Goal: Complete application form: Complete application form

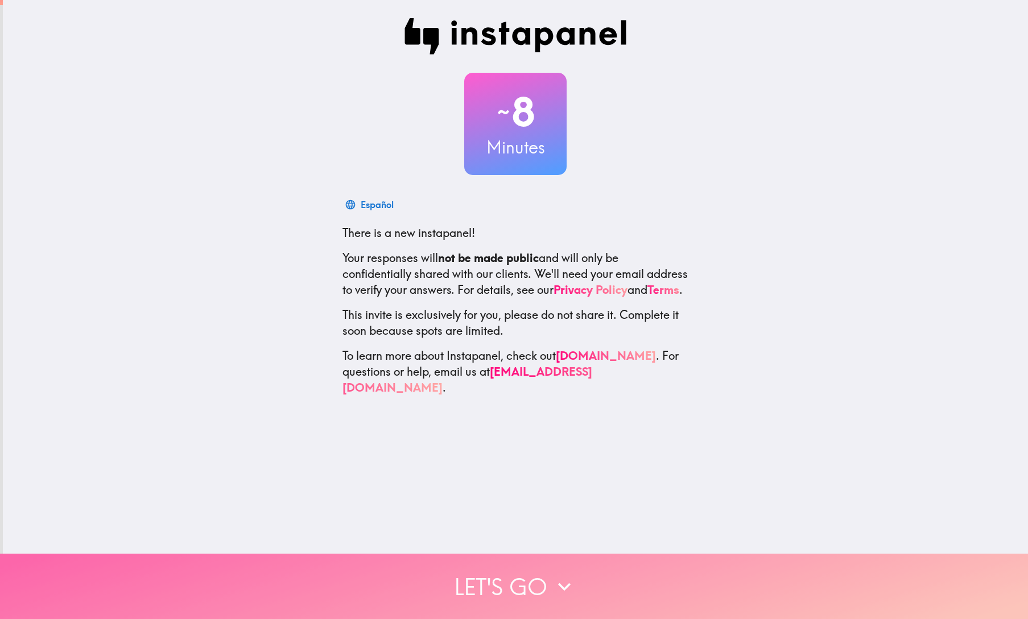
click at [519, 586] on button "Let's go" at bounding box center [514, 586] width 1028 height 65
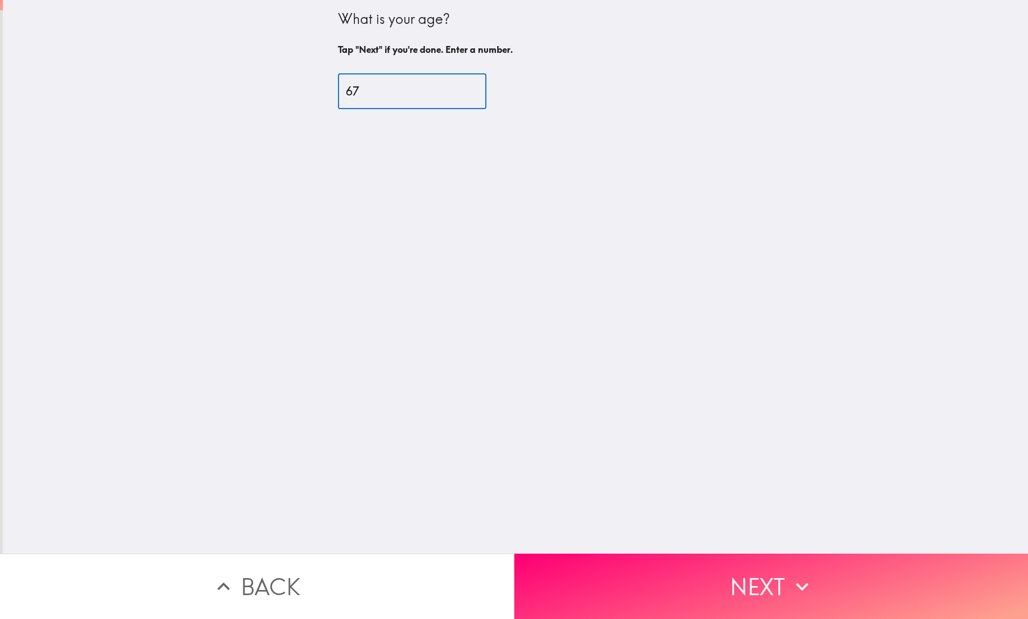
click at [473, 88] on input "67" at bounding box center [412, 91] width 148 height 35
click at [473, 88] on input "71" at bounding box center [412, 91] width 148 height 35
click at [473, 88] on input "72" at bounding box center [412, 91] width 148 height 35
type input "73"
click at [473, 88] on input "73" at bounding box center [412, 91] width 148 height 35
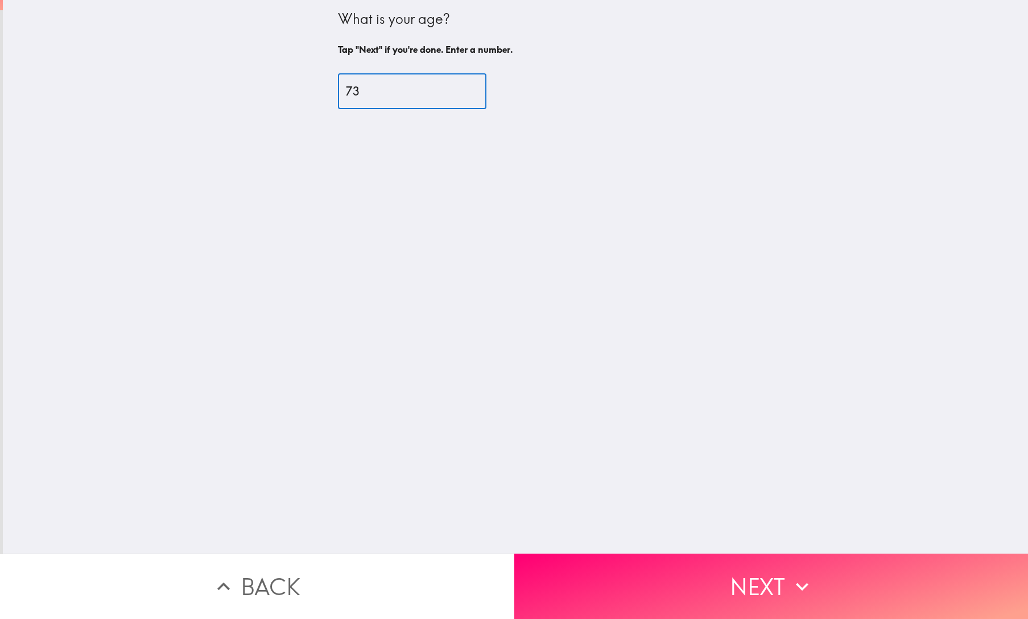
click at [761, 581] on button "Next" at bounding box center [771, 586] width 514 height 65
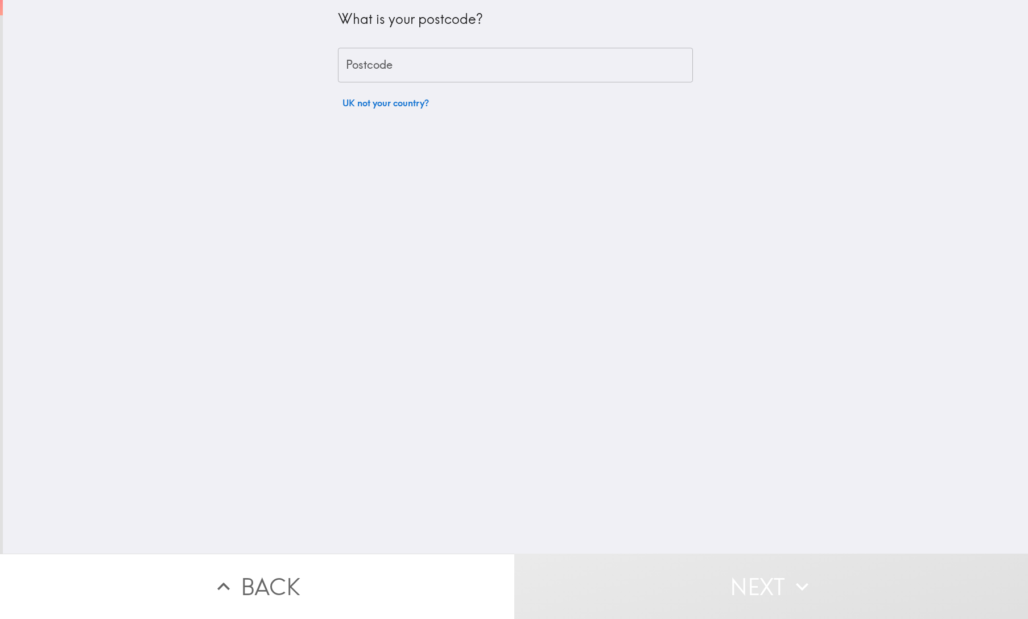
drag, startPoint x: 348, startPoint y: 63, endPoint x: 362, endPoint y: 69, distance: 14.8
click at [349, 63] on input "Postcode" at bounding box center [515, 65] width 355 height 35
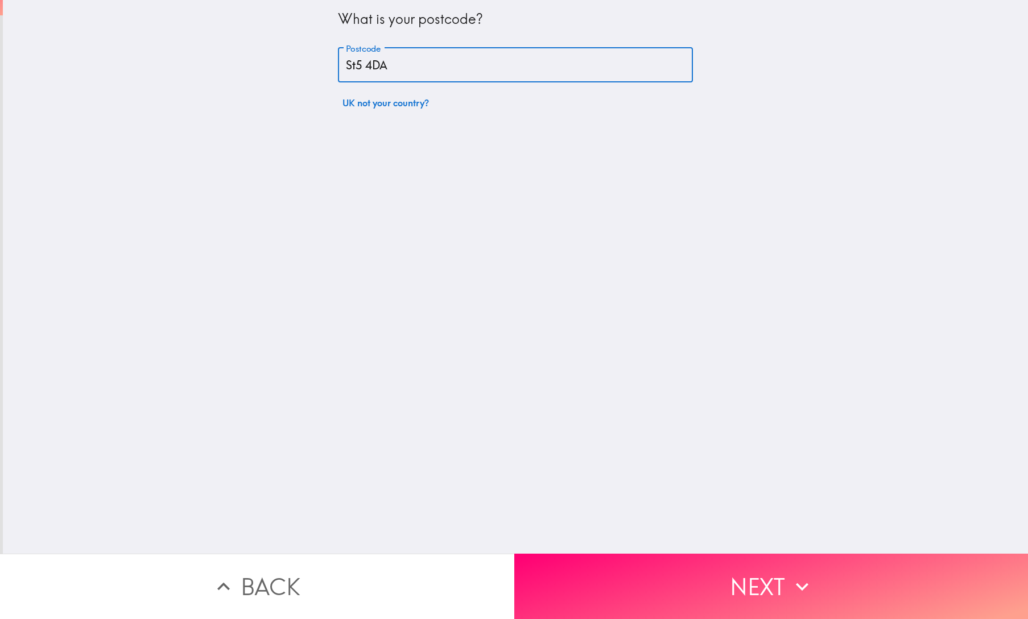
drag, startPoint x: 354, startPoint y: 65, endPoint x: 367, endPoint y: 68, distance: 13.3
click at [355, 65] on input "St5 4DA" at bounding box center [515, 65] width 355 height 35
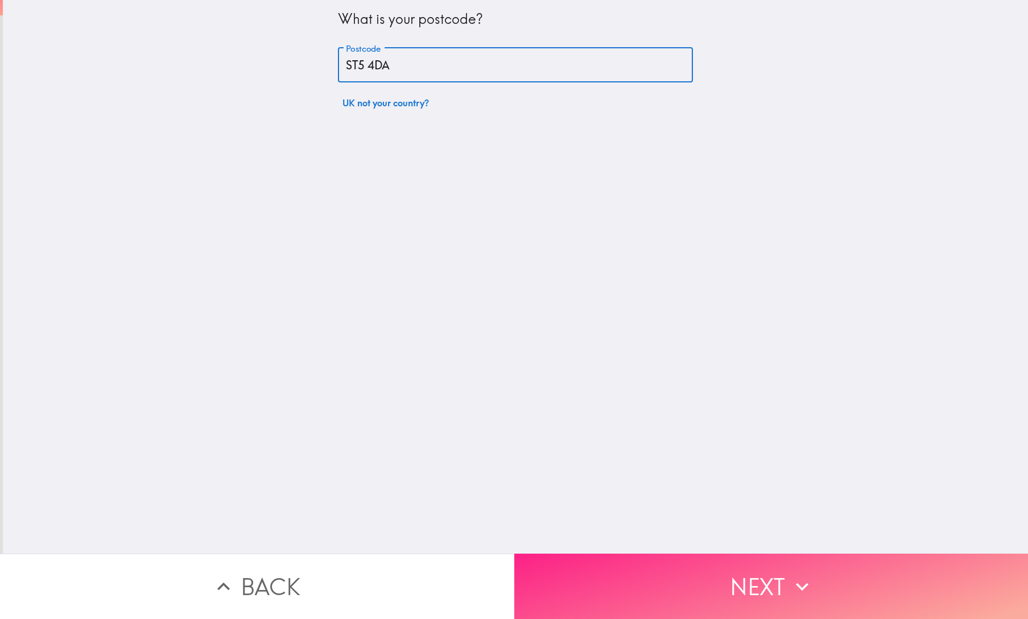
type input "ST5 4DA"
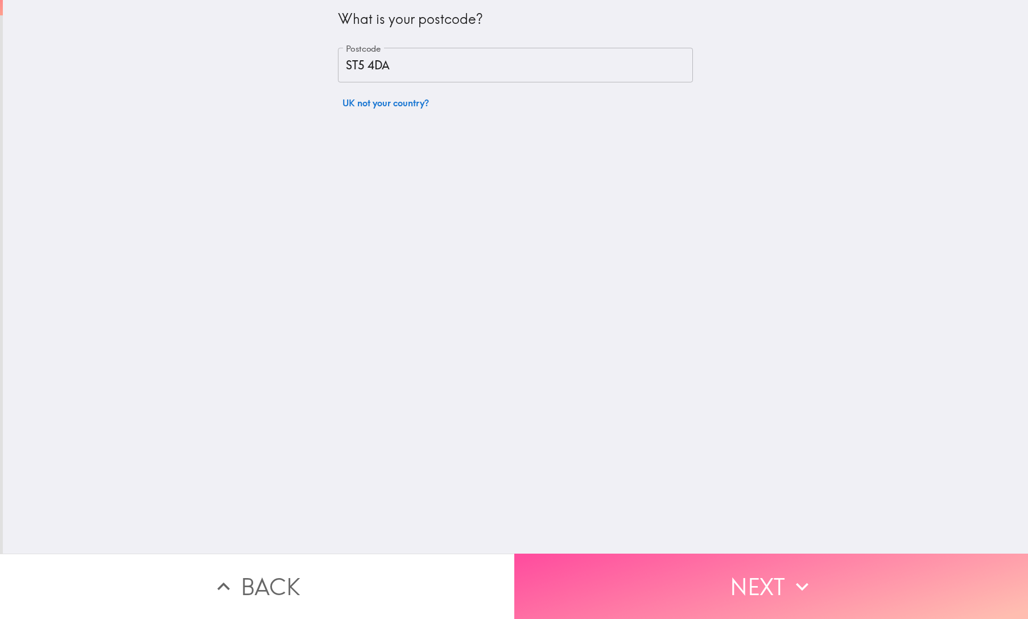
drag, startPoint x: 742, startPoint y: 583, endPoint x: 735, endPoint y: 582, distance: 6.3
click at [742, 583] on button "Next" at bounding box center [771, 586] width 514 height 65
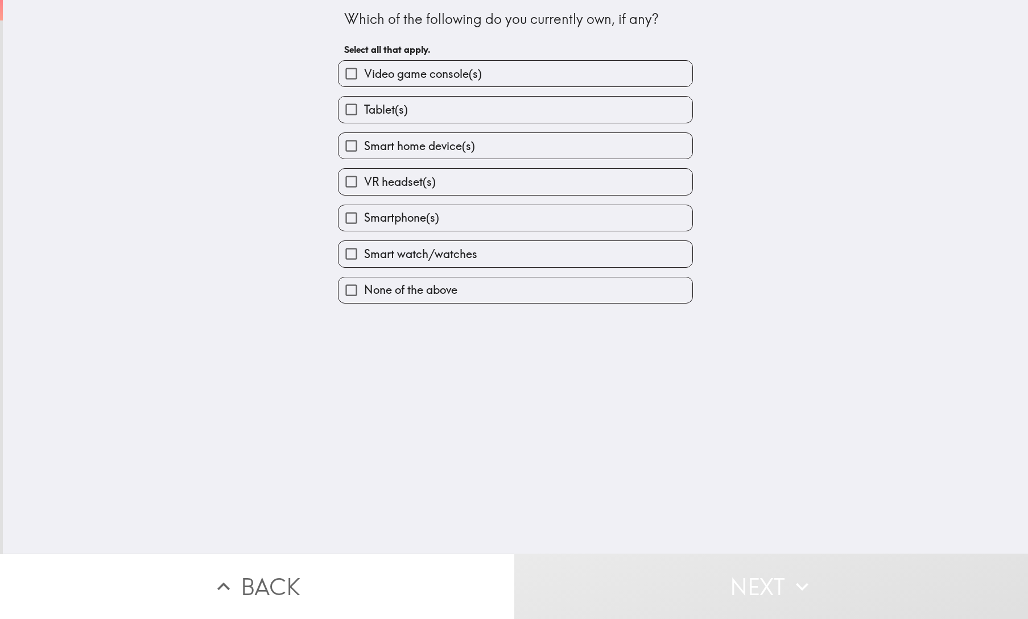
drag, startPoint x: 450, startPoint y: 110, endPoint x: 460, endPoint y: 130, distance: 21.4
click at [451, 111] on label "Tablet(s)" at bounding box center [515, 110] width 354 height 26
click at [364, 111] on input "Tablet(s)" at bounding box center [351, 110] width 26 height 26
checkbox input "true"
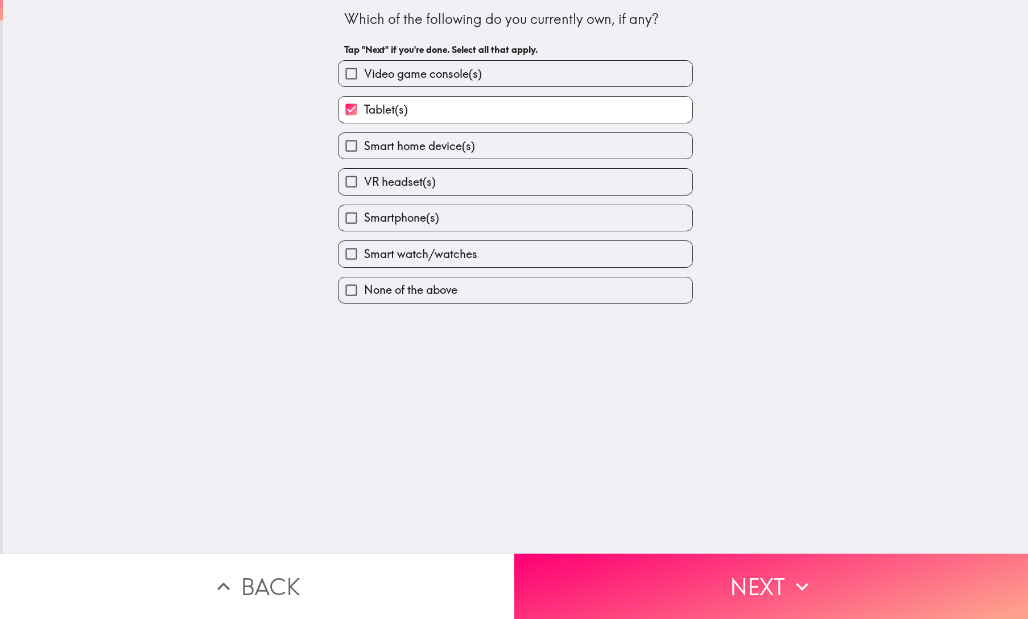
click at [456, 214] on label "Smartphone(s)" at bounding box center [515, 218] width 354 height 26
click at [364, 214] on input "Smartphone(s)" at bounding box center [351, 218] width 26 height 26
checkbox input "true"
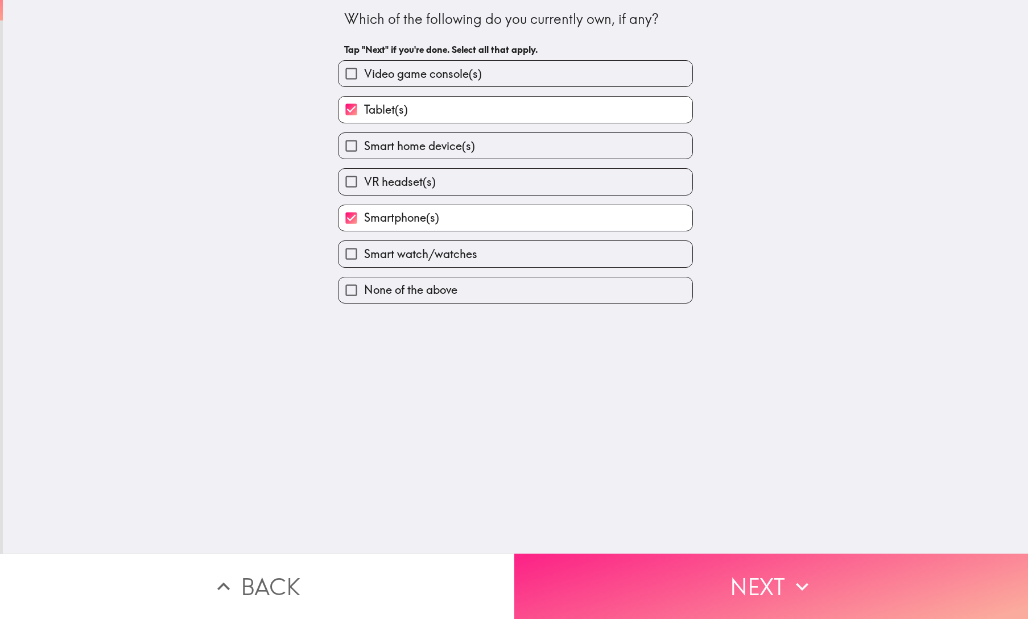
click at [759, 588] on button "Next" at bounding box center [771, 586] width 514 height 65
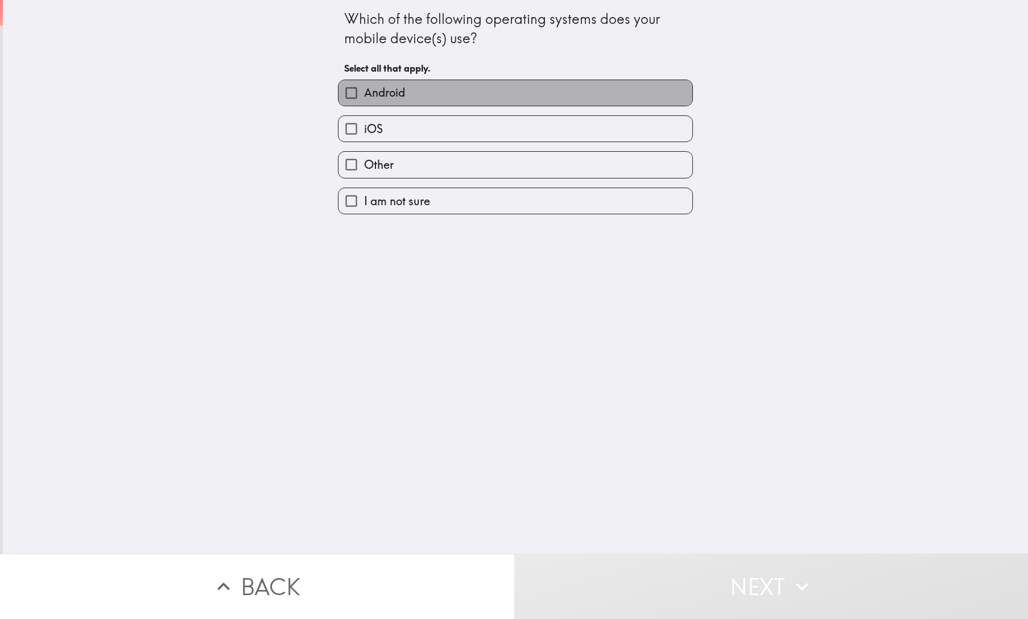
drag, startPoint x: 449, startPoint y: 97, endPoint x: 457, endPoint y: 104, distance: 10.1
click at [450, 97] on label "Android" at bounding box center [515, 93] width 354 height 26
click at [364, 97] on input "Android" at bounding box center [351, 93] width 26 height 26
checkbox input "true"
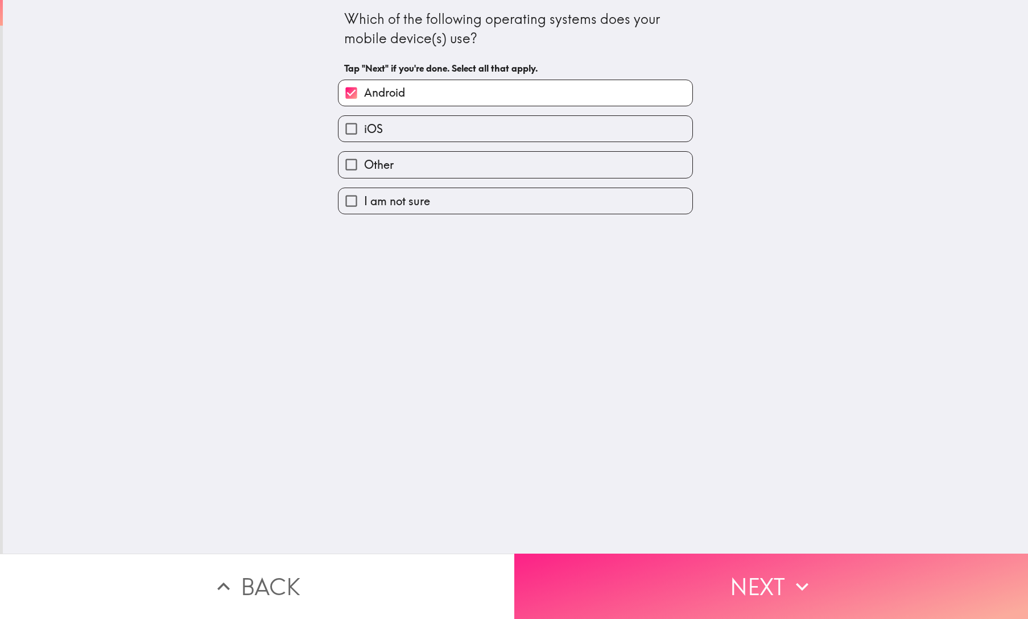
click at [757, 582] on button "Next" at bounding box center [771, 586] width 514 height 65
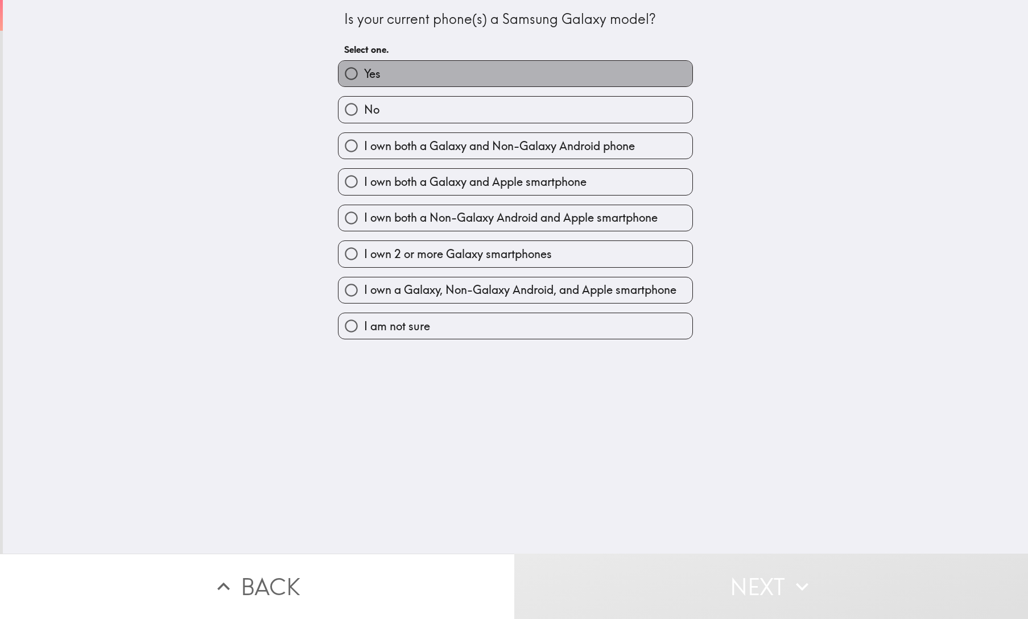
drag, startPoint x: 436, startPoint y: 78, endPoint x: 454, endPoint y: 95, distance: 25.0
click at [436, 78] on label "Yes" at bounding box center [515, 74] width 354 height 26
click at [364, 78] on input "Yes" at bounding box center [351, 74] width 26 height 26
radio input "true"
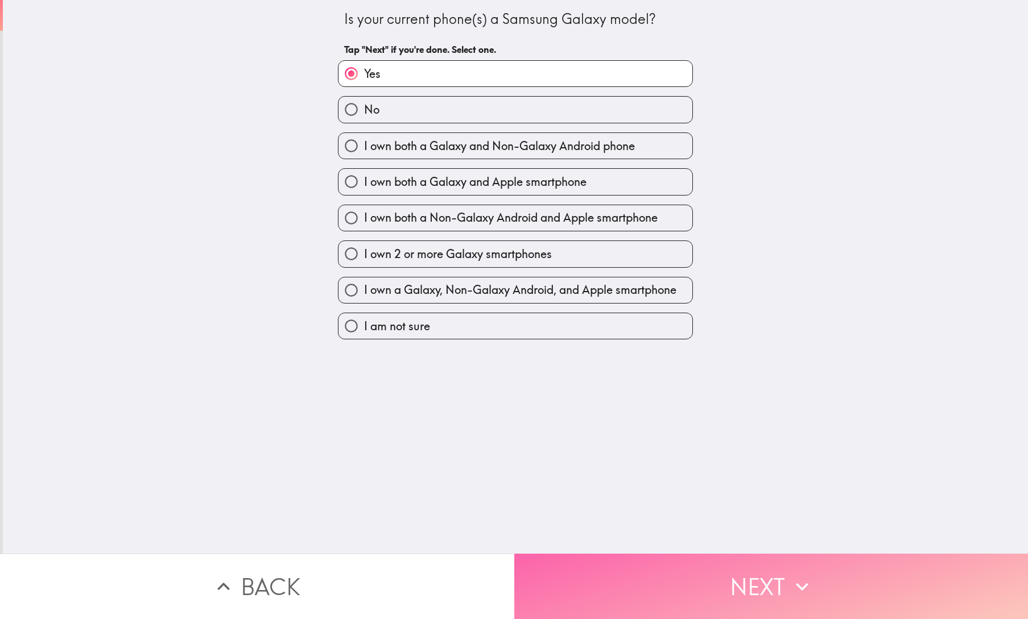
click at [755, 576] on button "Next" at bounding box center [771, 586] width 514 height 65
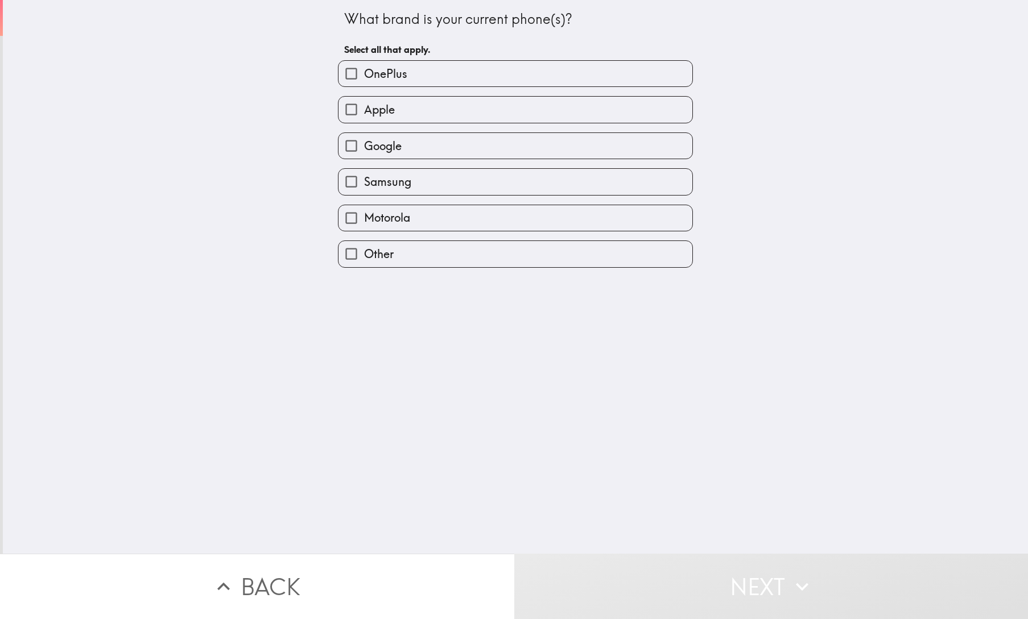
drag, startPoint x: 406, startPoint y: 180, endPoint x: 416, endPoint y: 186, distance: 12.5
click at [406, 180] on span "Samsung" at bounding box center [387, 182] width 47 height 16
click at [364, 180] on input "Samsung" at bounding box center [351, 182] width 26 height 26
checkbox input "true"
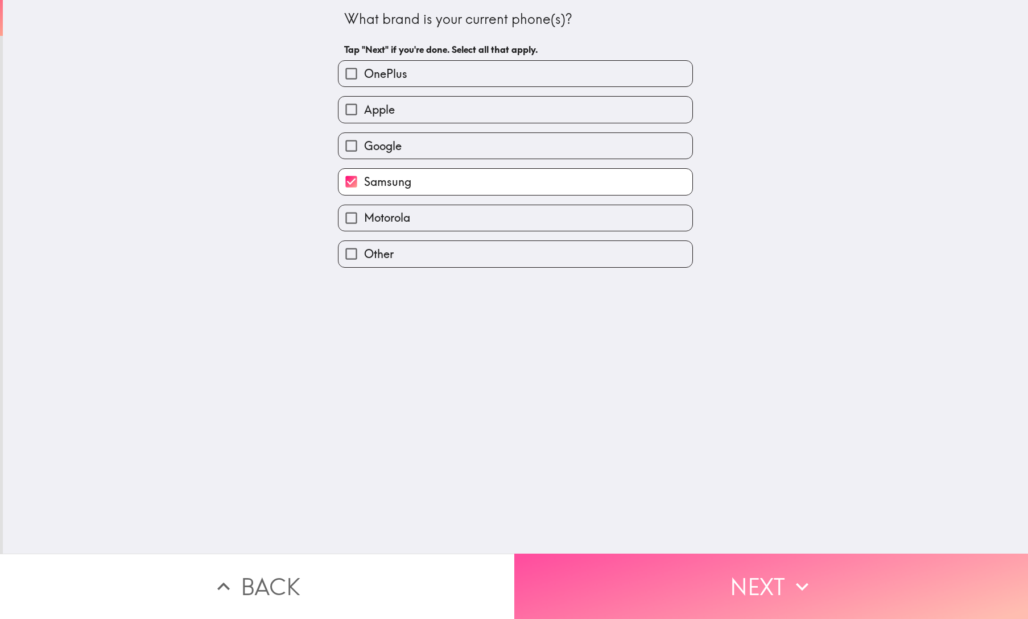
click at [769, 577] on button "Next" at bounding box center [771, 586] width 514 height 65
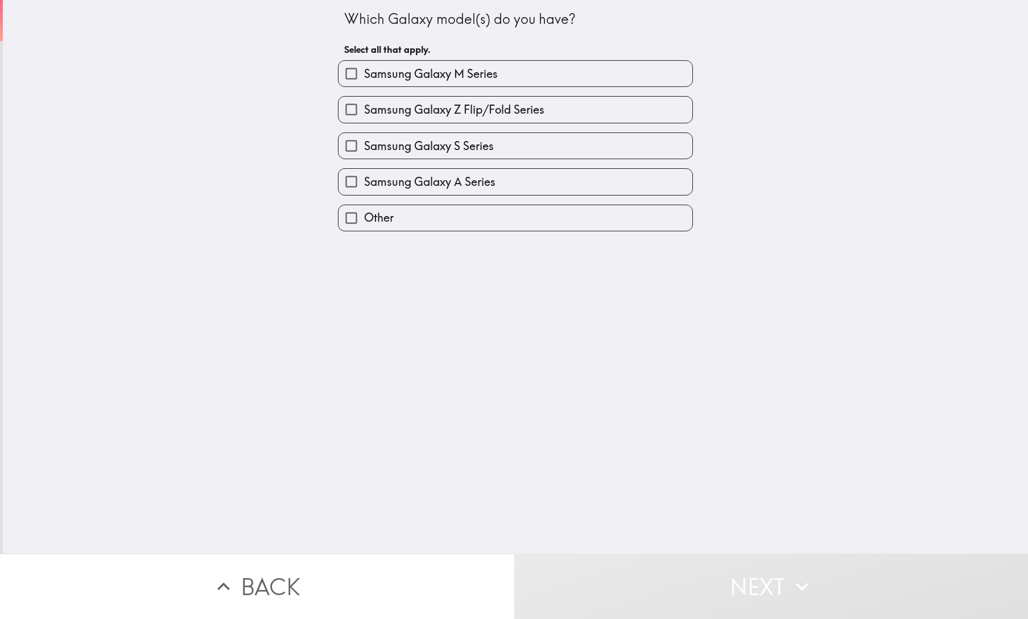
click at [384, 220] on span "Other" at bounding box center [379, 218] width 30 height 16
click at [364, 220] on input "Other" at bounding box center [351, 218] width 26 height 26
checkbox input "true"
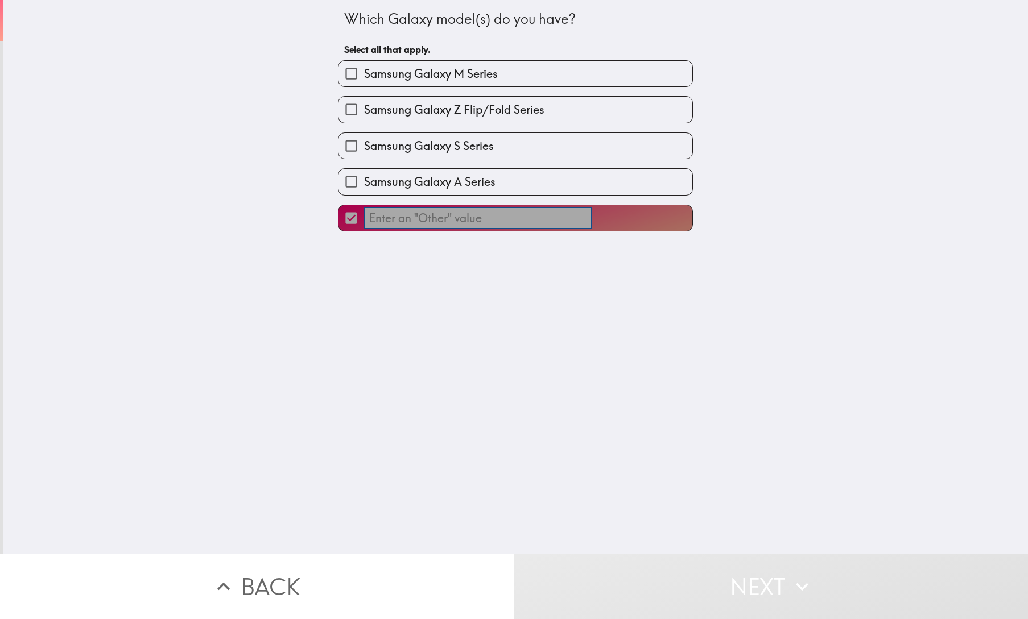
click at [430, 218] on input "​" at bounding box center [477, 218] width 227 height 22
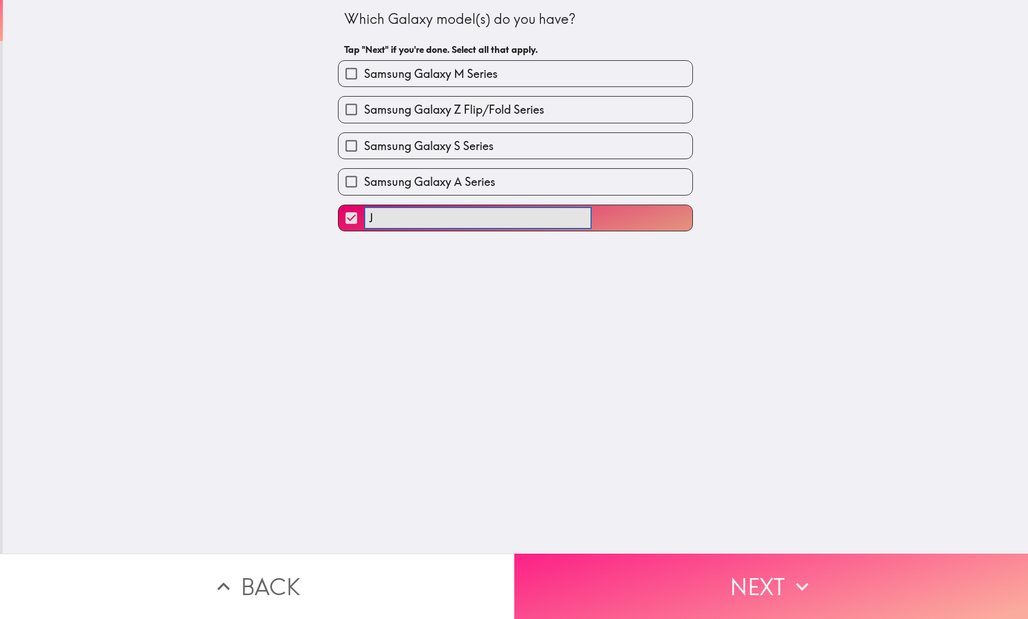
type input "J"
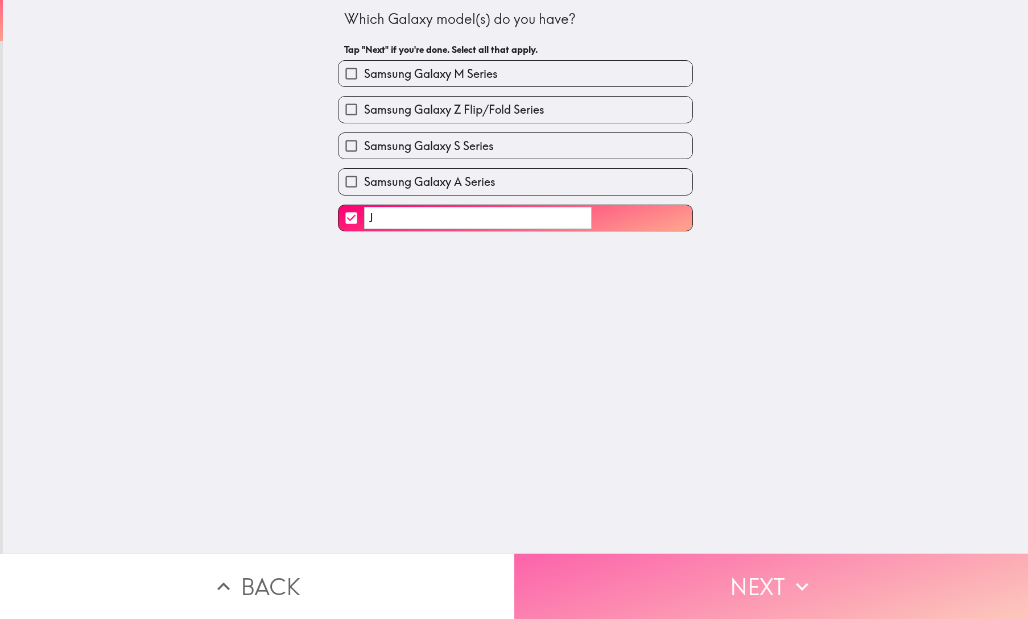
click at [755, 580] on button "Next" at bounding box center [771, 586] width 514 height 65
